Goal: Task Accomplishment & Management: Use online tool/utility

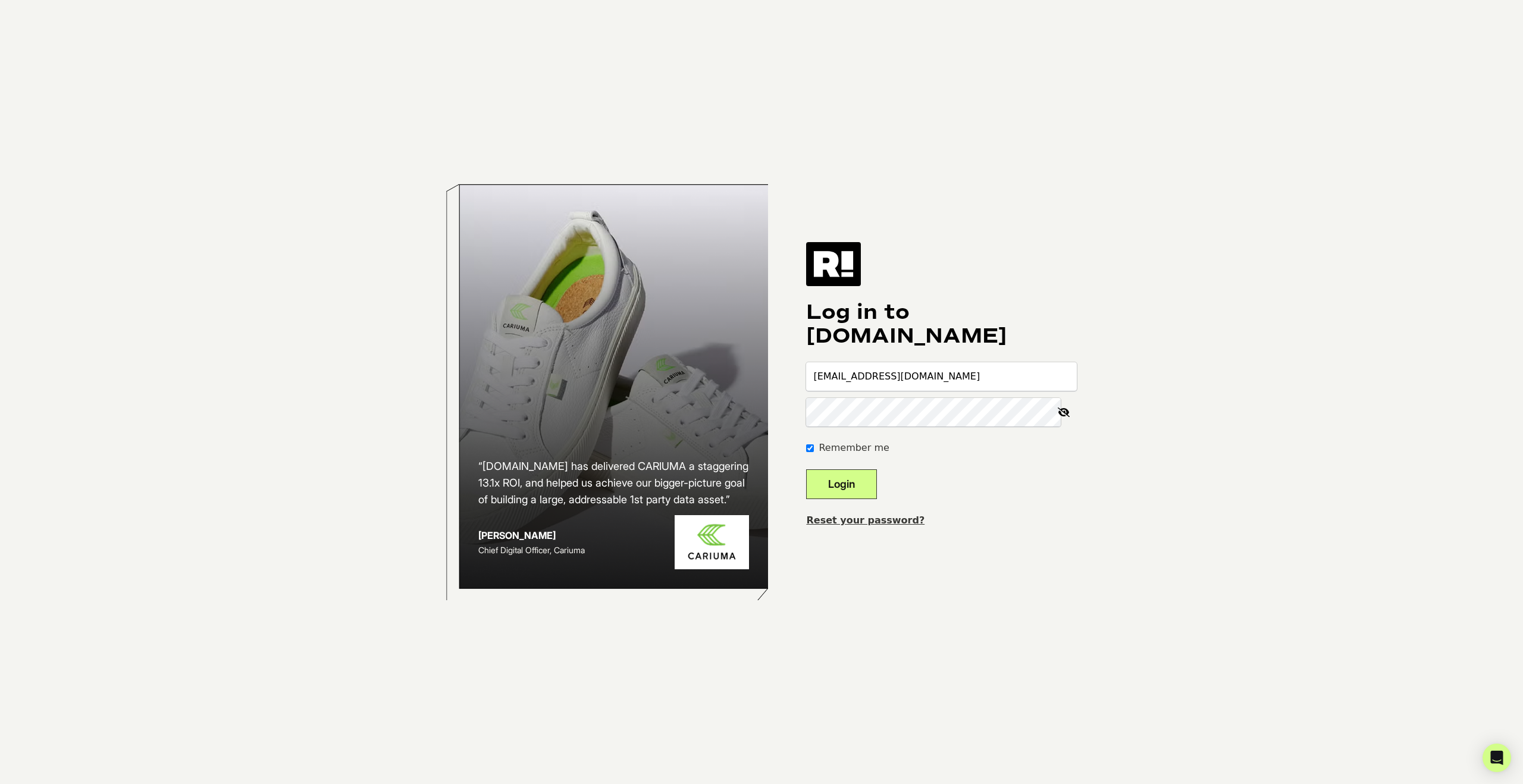
click at [902, 371] on input "cboyack@libertasutah.org" at bounding box center [942, 376] width 271 height 29
type input "nicole@tuttletwins.com"
click at [807, 376] on div "“Retention.com has delivered CARIUMA a staggering 13.1x ROI, and helped us achi…" at bounding box center [761, 392] width 678 height 784
click at [861, 487] on button "Login" at bounding box center [841, 484] width 71 height 30
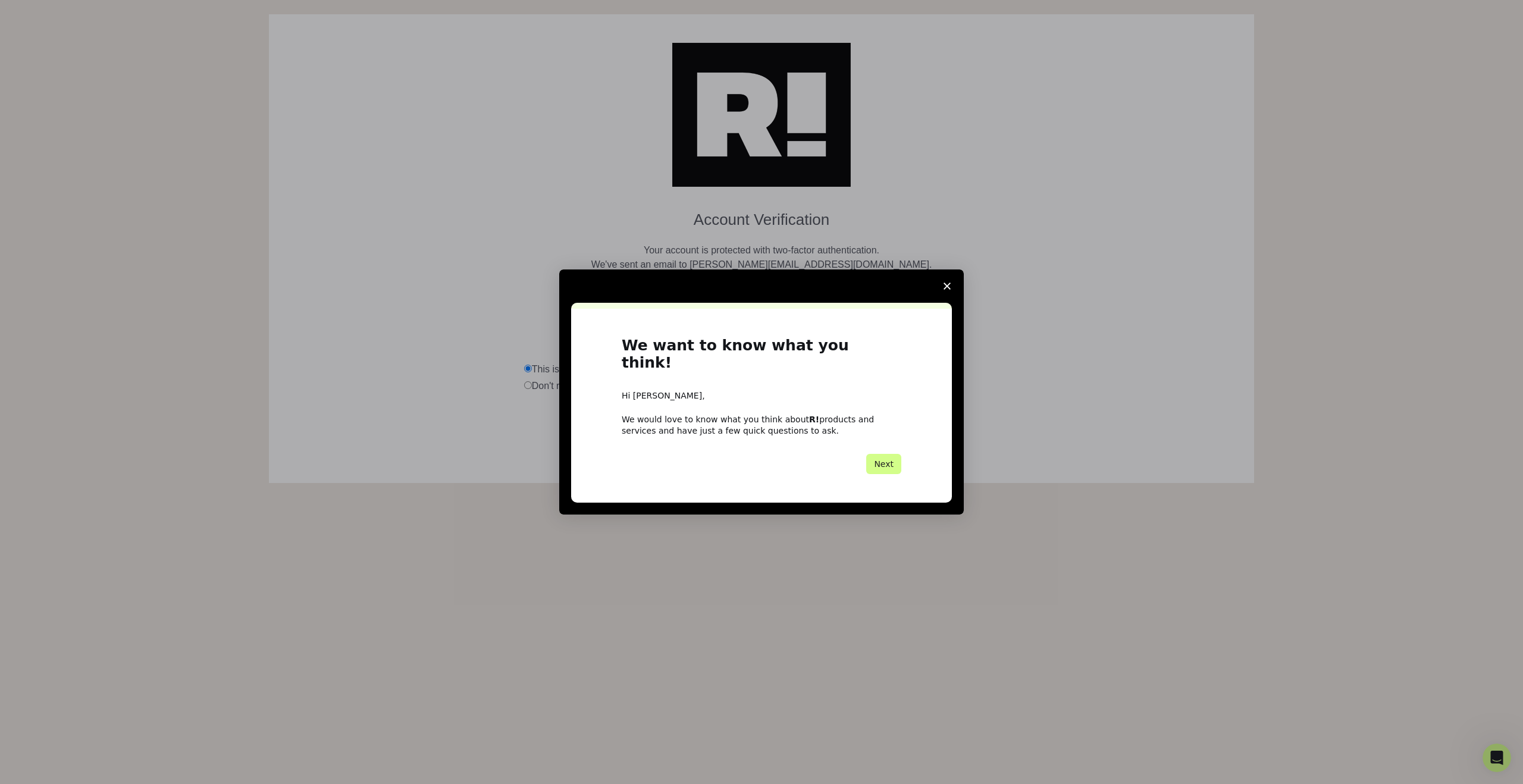
click at [951, 286] on span "Close survey" at bounding box center [947, 286] width 33 height 33
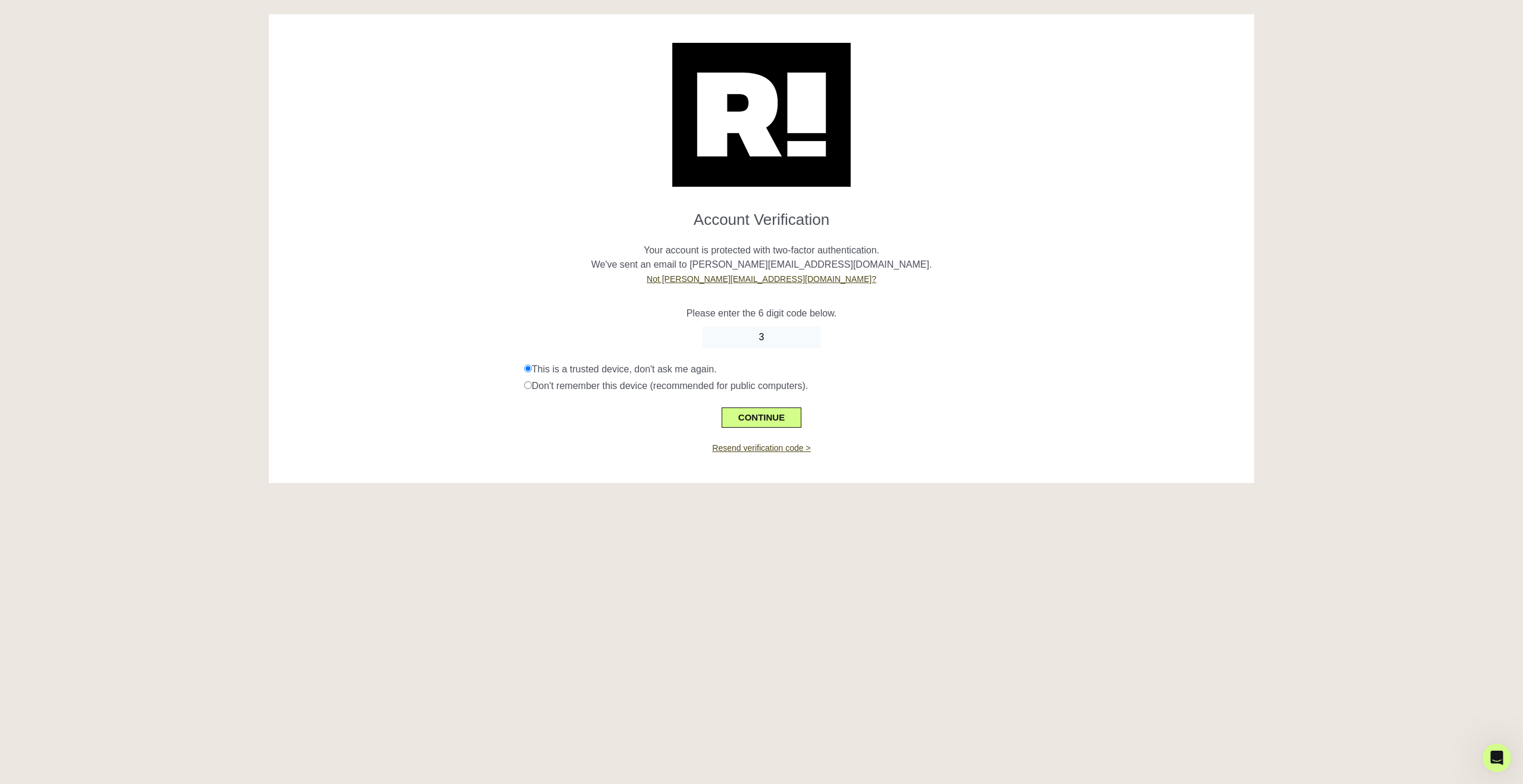
click at [784, 341] on input "3" at bounding box center [762, 337] width 119 height 21
type input "300053"
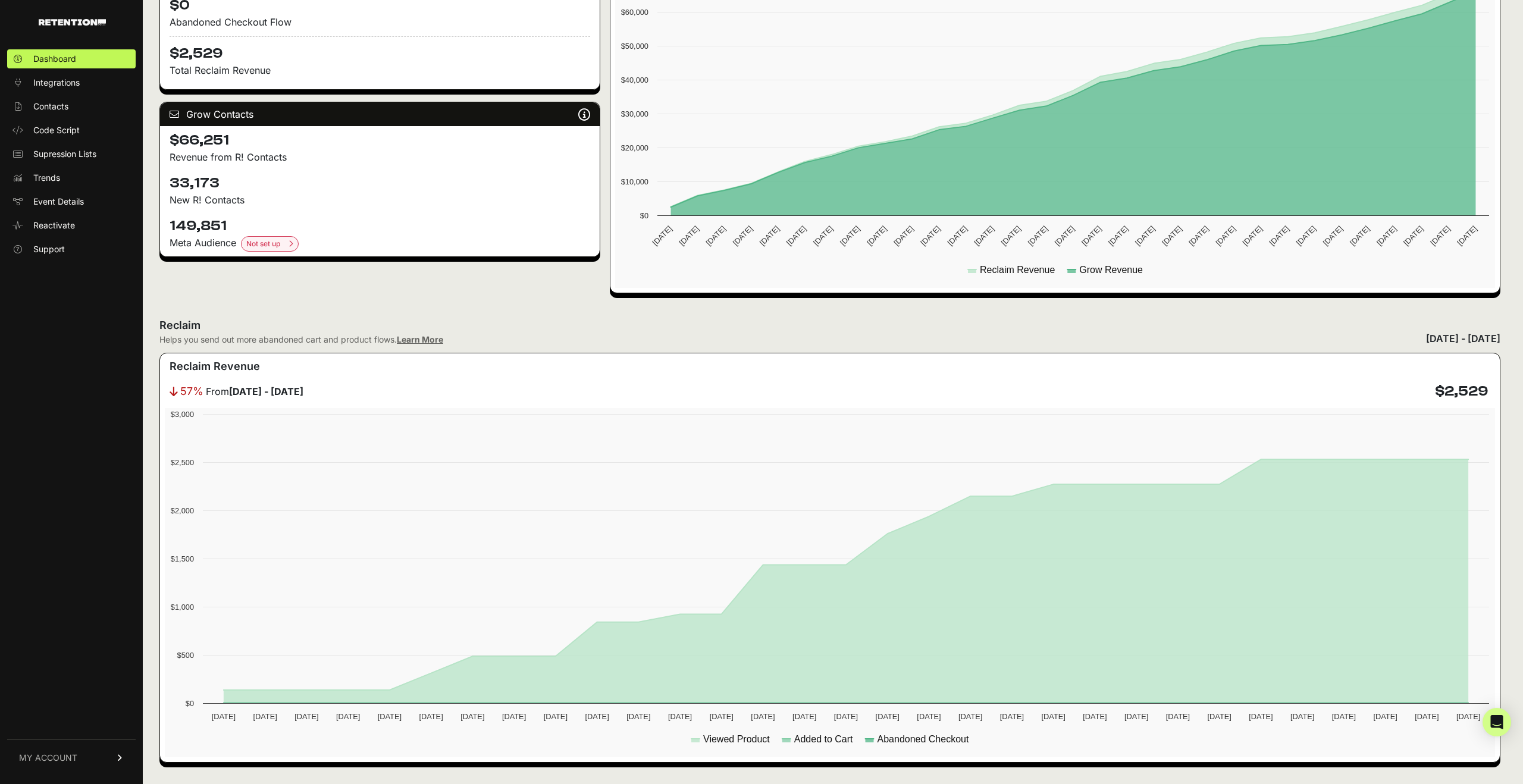
scroll to position [255, 0]
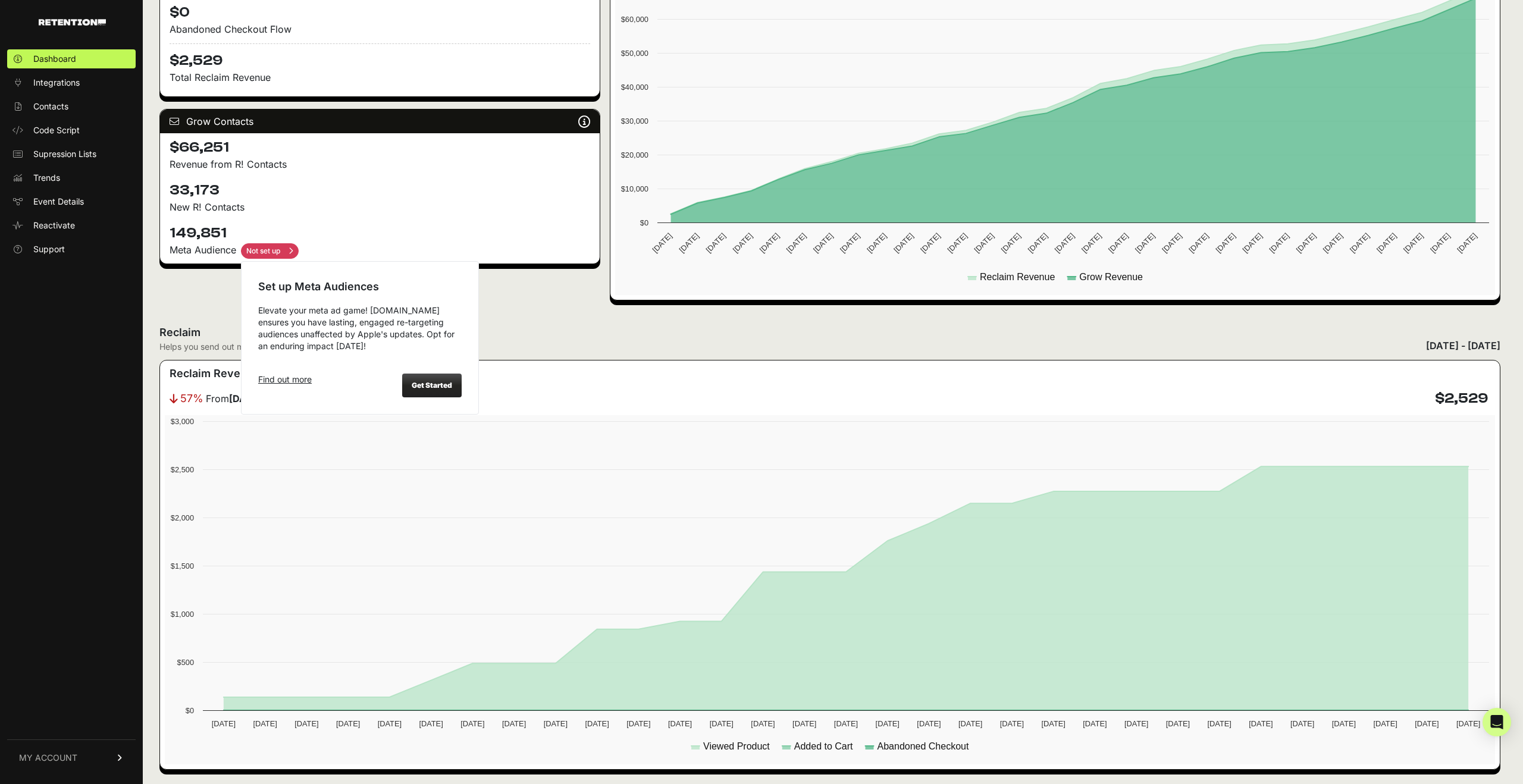
click at [277, 253] on input "checkbox" at bounding box center [270, 251] width 58 height 15
checkbox input "true"
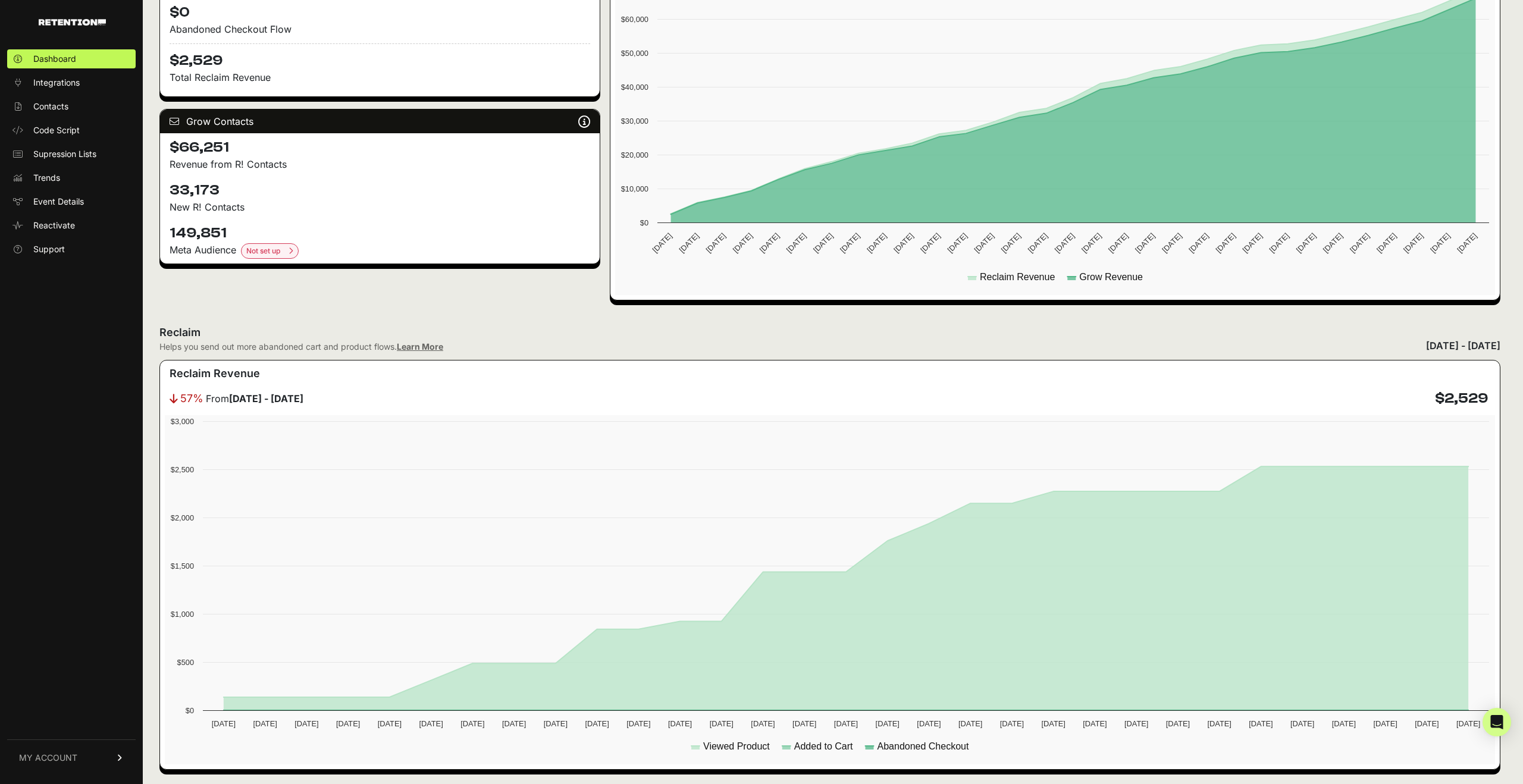
click at [192, 308] on div "Reclaim Flows Reclaim identifies your known audience when your ESP can't (due t…" at bounding box center [830, 717] width 1341 height 1649
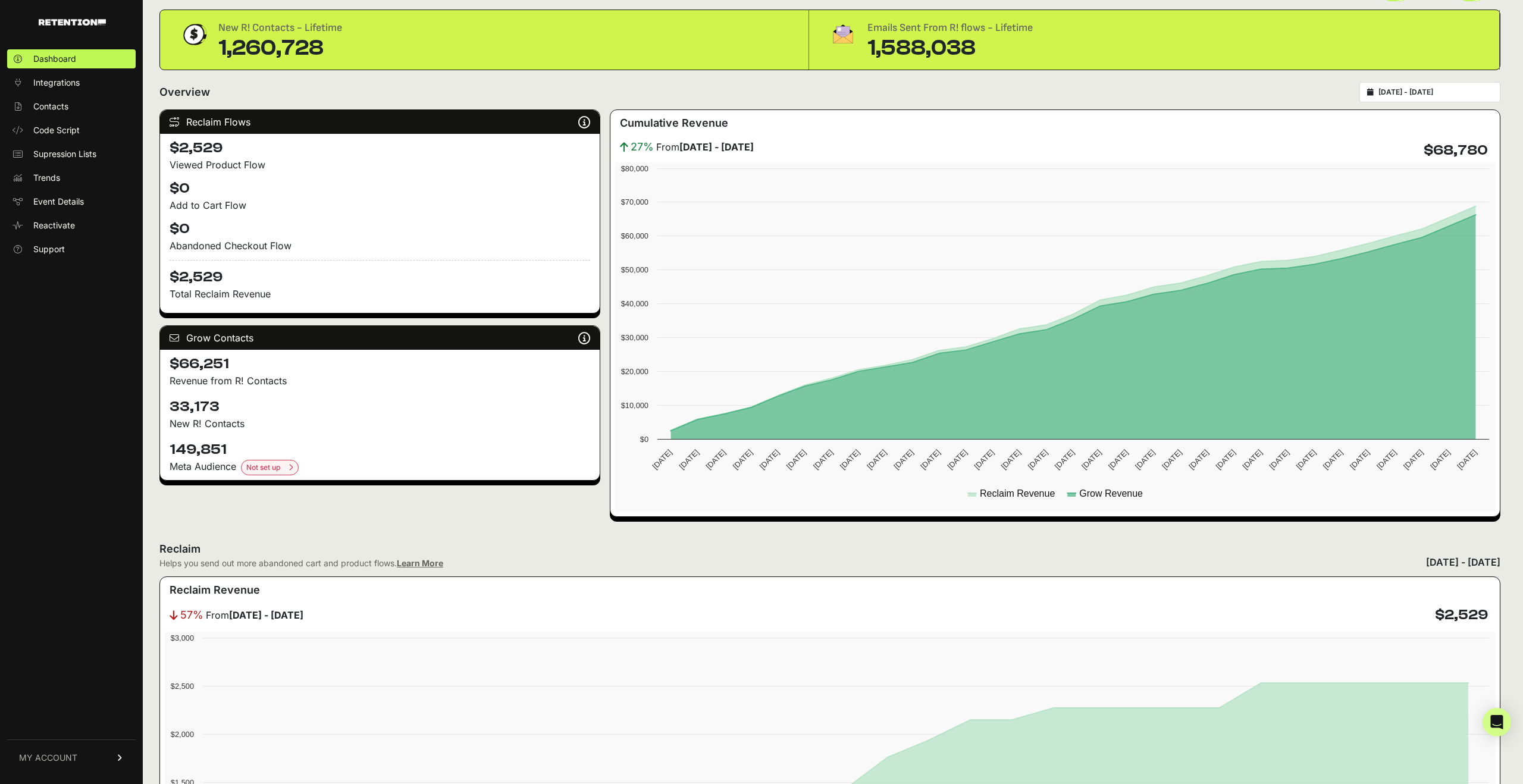
scroll to position [0, 0]
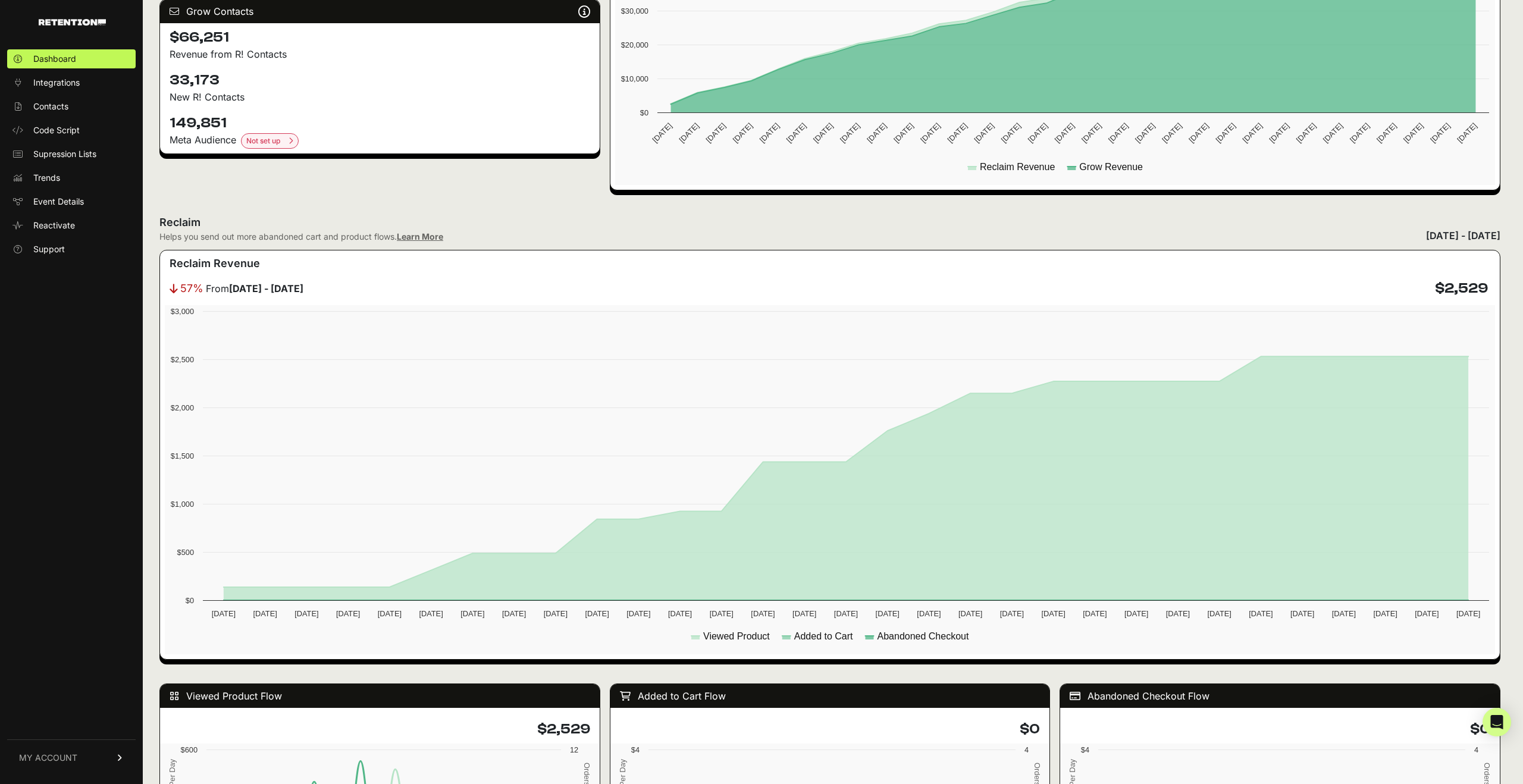
scroll to position [366, 0]
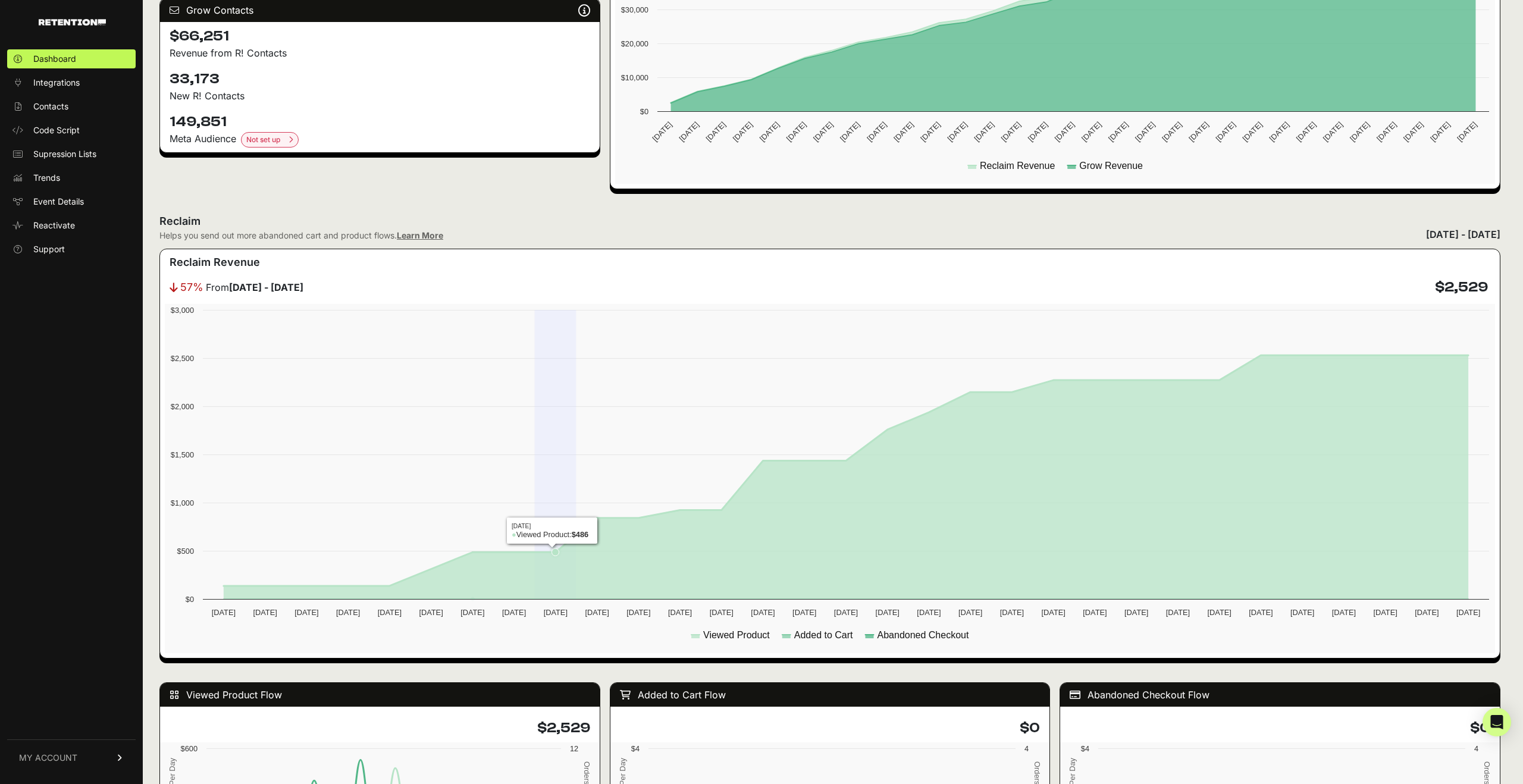
click at [550, 541] on rect at bounding box center [830, 478] width 1331 height 349
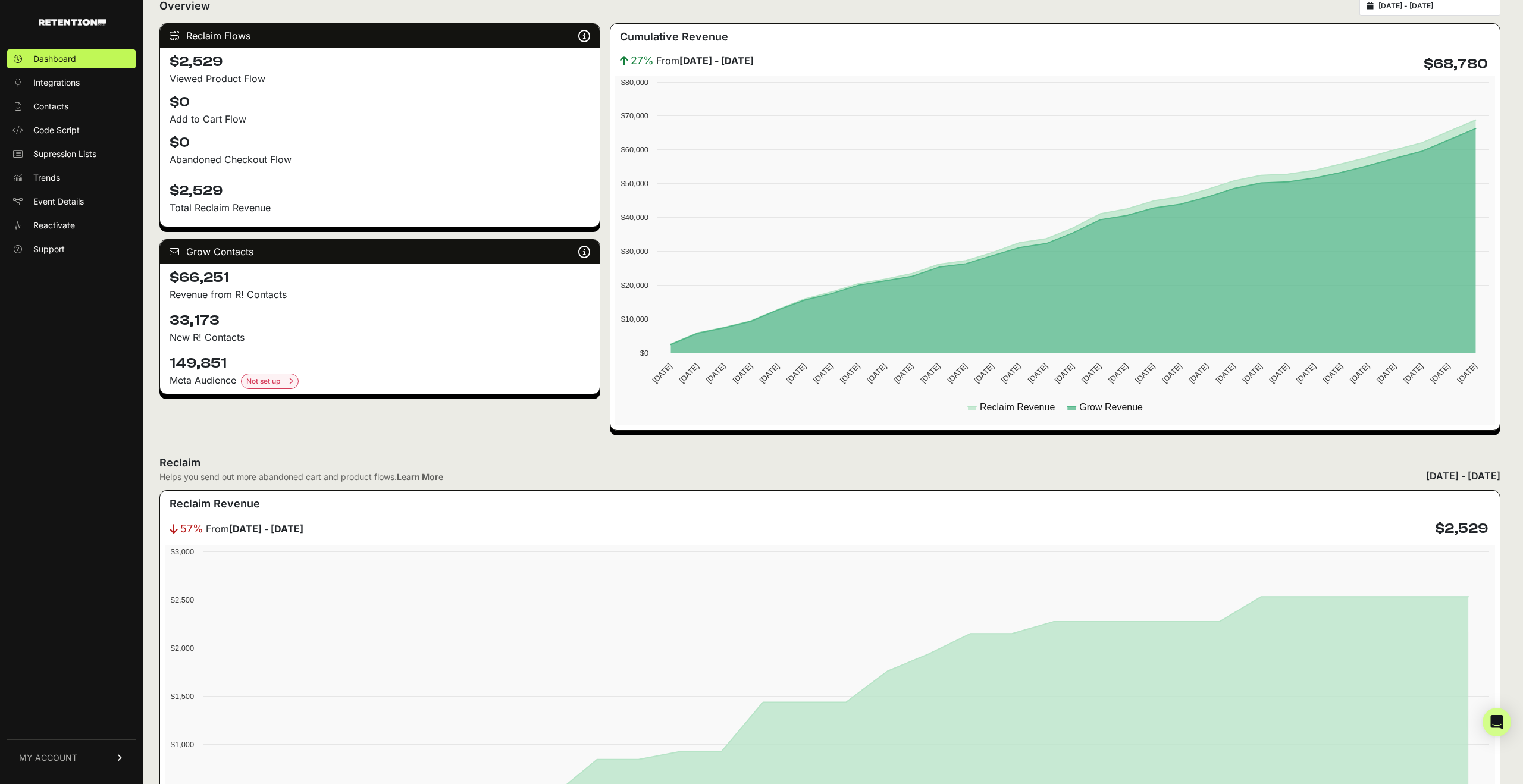
scroll to position [88, 0]
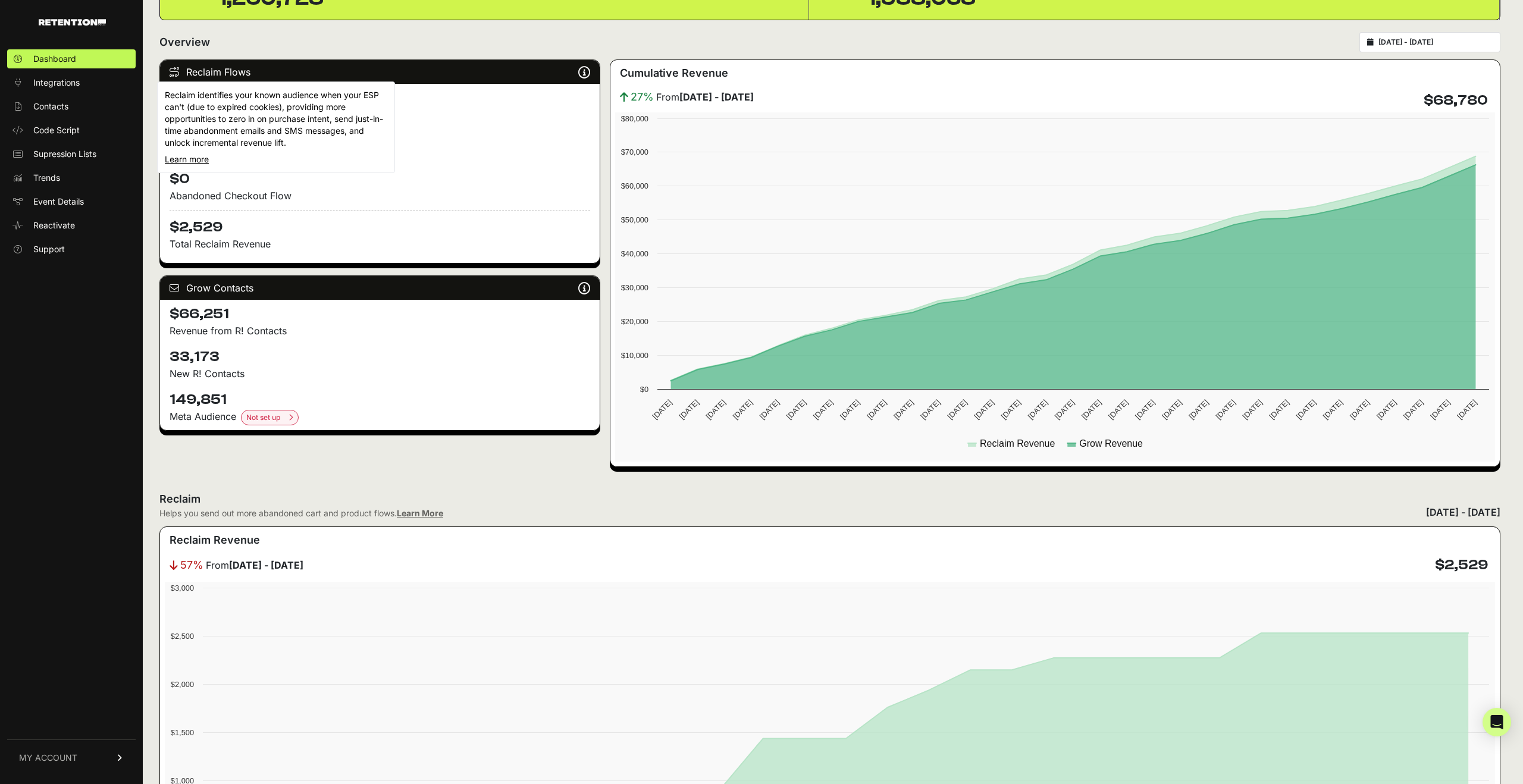
click at [586, 72] on icon at bounding box center [584, 72] width 12 height 1
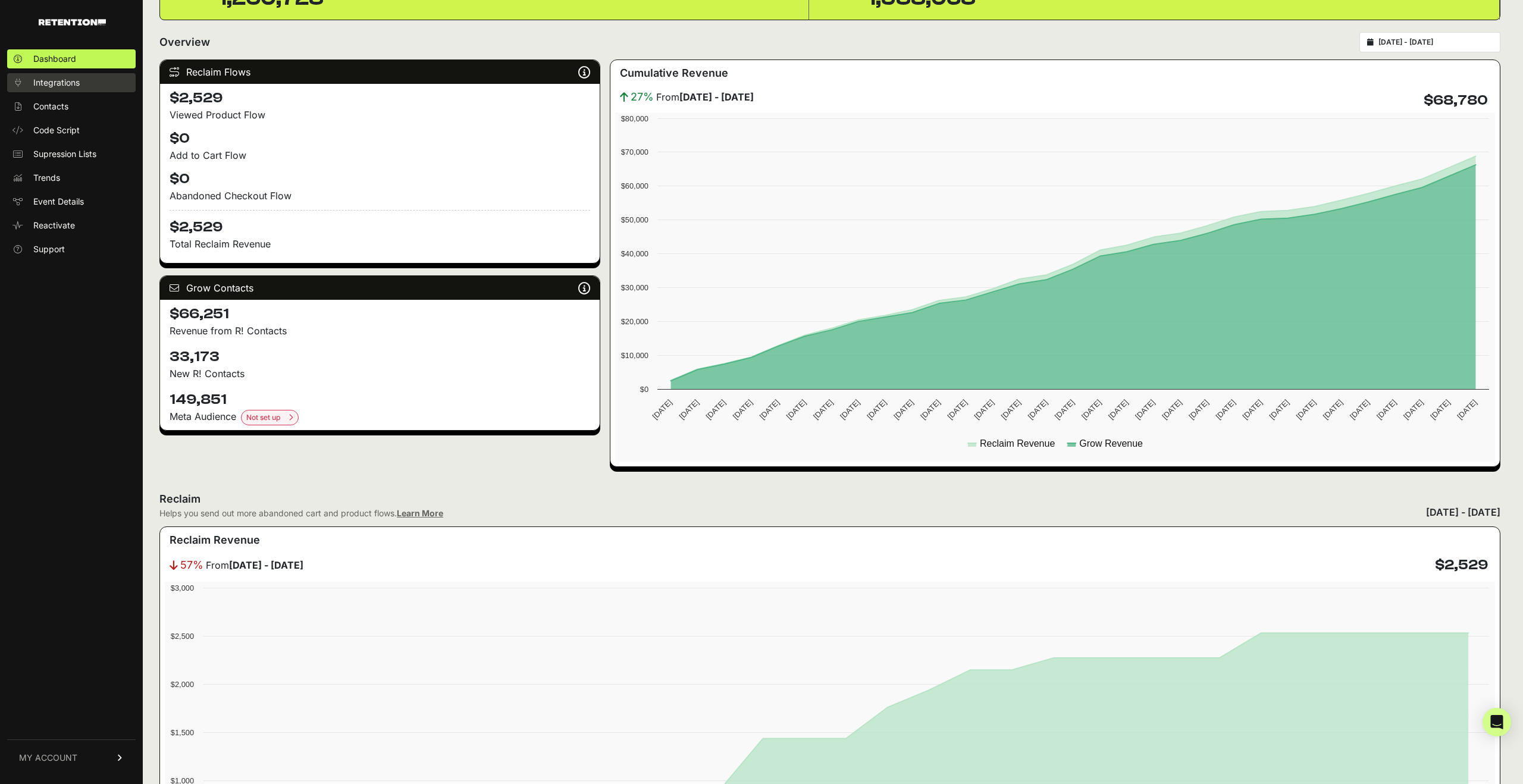
click at [69, 83] on span "Integrations" at bounding box center [56, 83] width 46 height 12
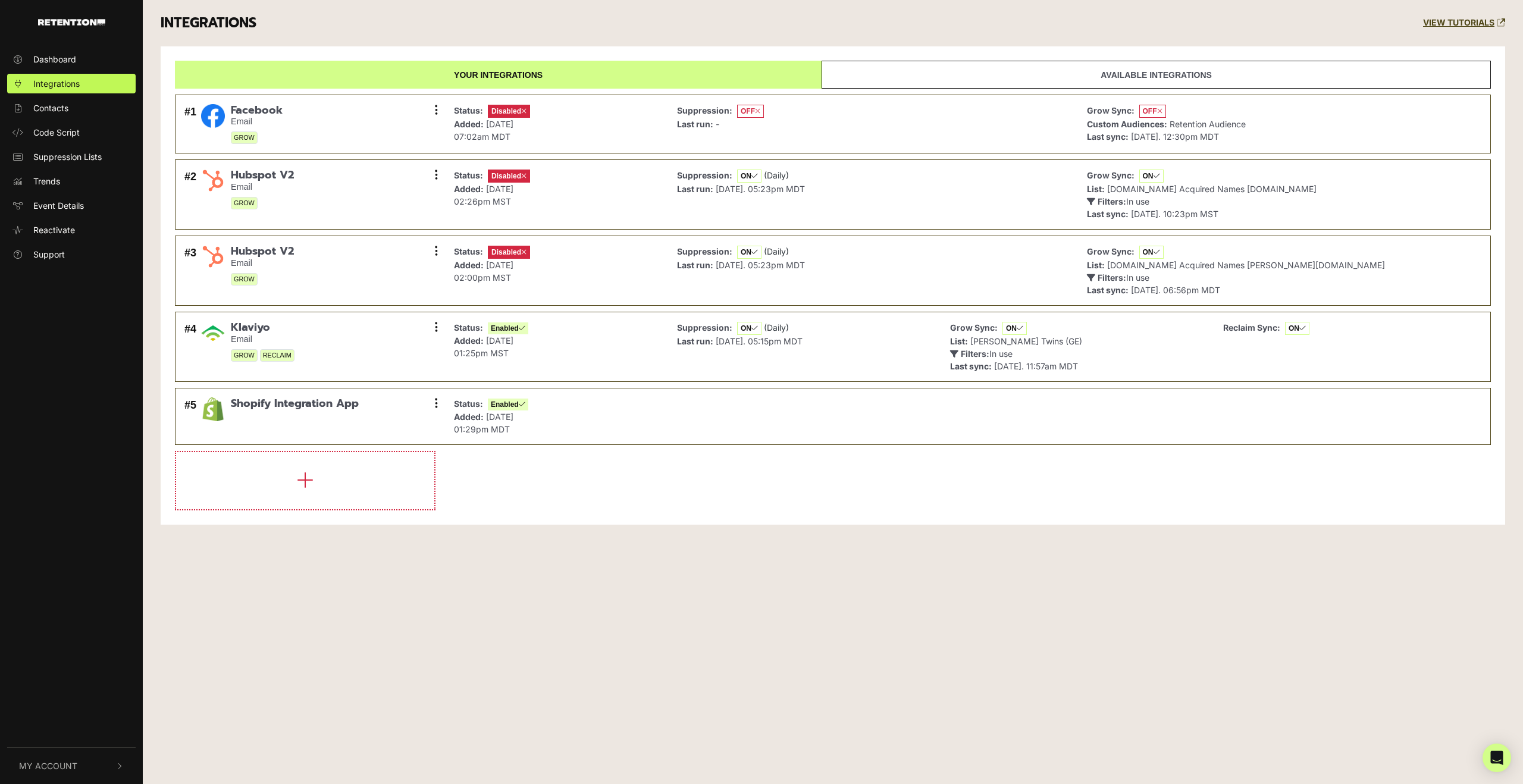
click at [1052, 65] on link "Available integrations" at bounding box center [1156, 75] width 669 height 28
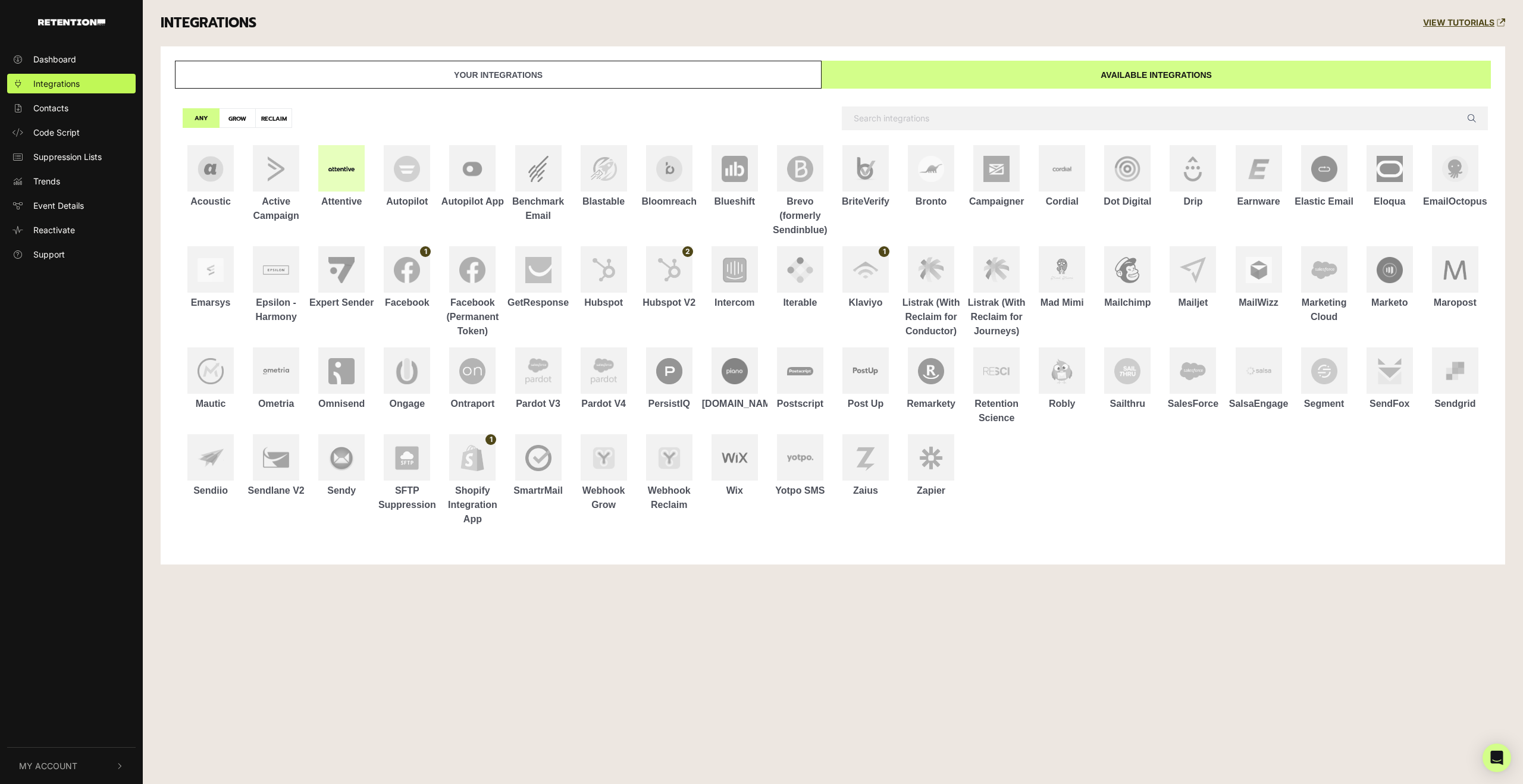
click at [368, 160] on link "Attentive" at bounding box center [342, 177] width 65 height 64
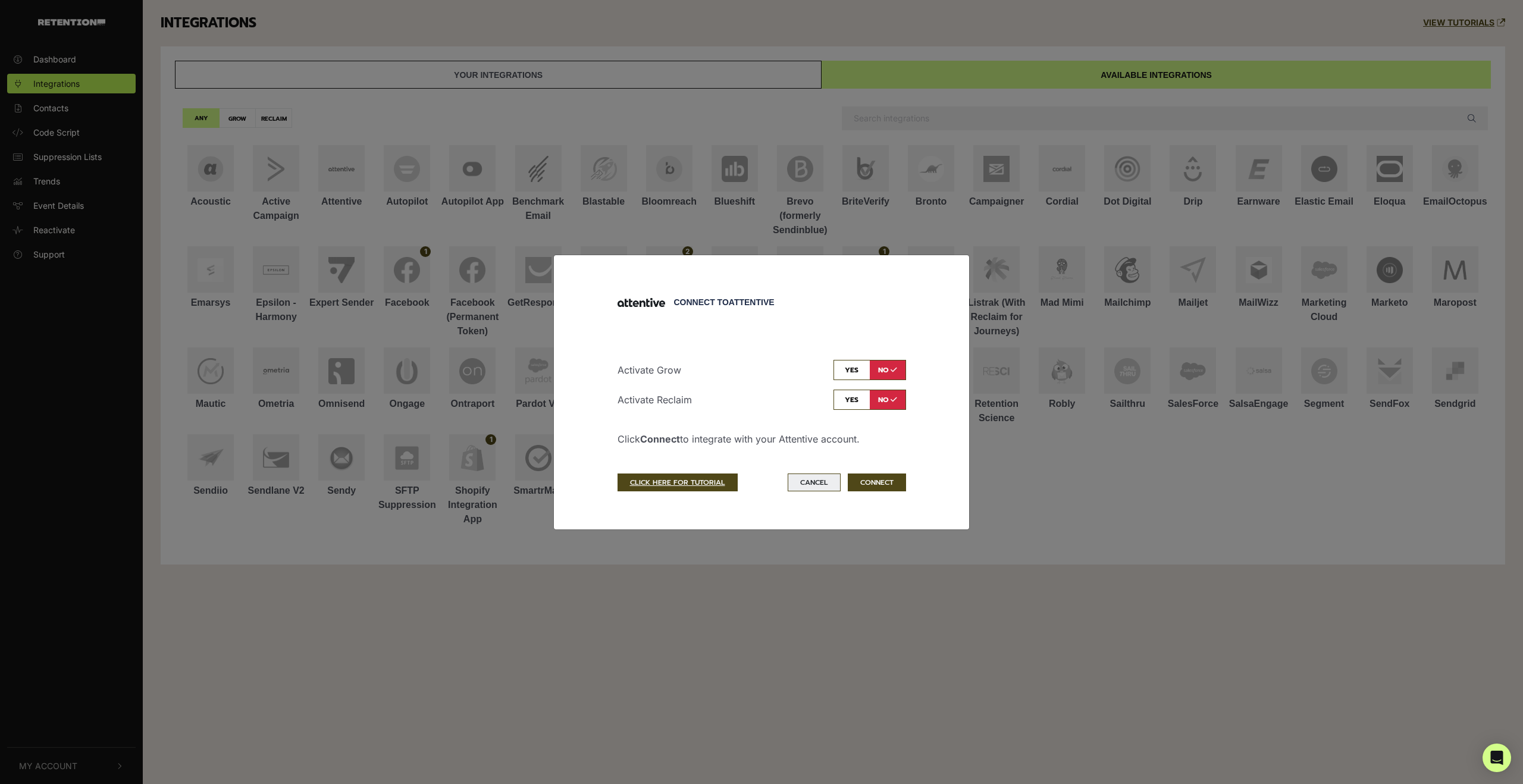
click at [801, 487] on button "Cancel" at bounding box center [814, 481] width 53 height 17
